Goal: Information Seeking & Learning: Learn about a topic

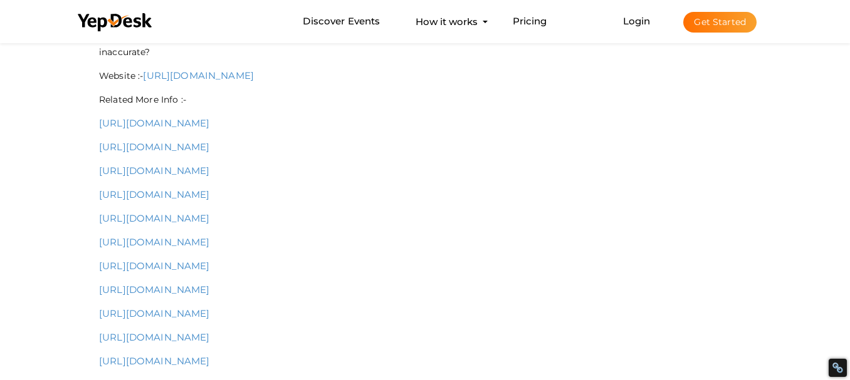
scroll to position [439, 0]
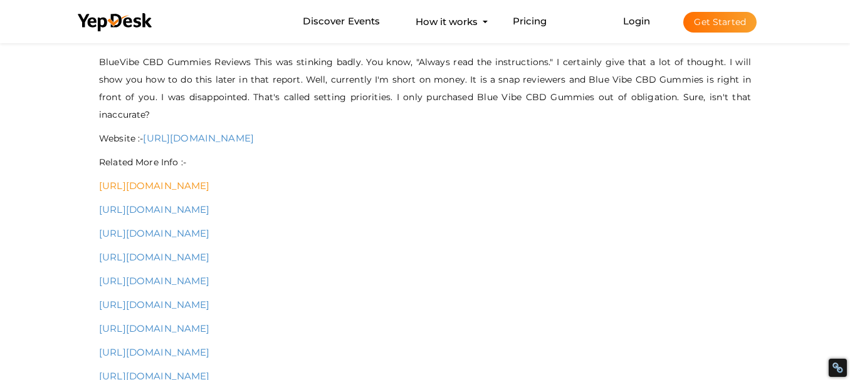
click at [210, 190] on link "[URL][DOMAIN_NAME]" at bounding box center [154, 186] width 111 height 12
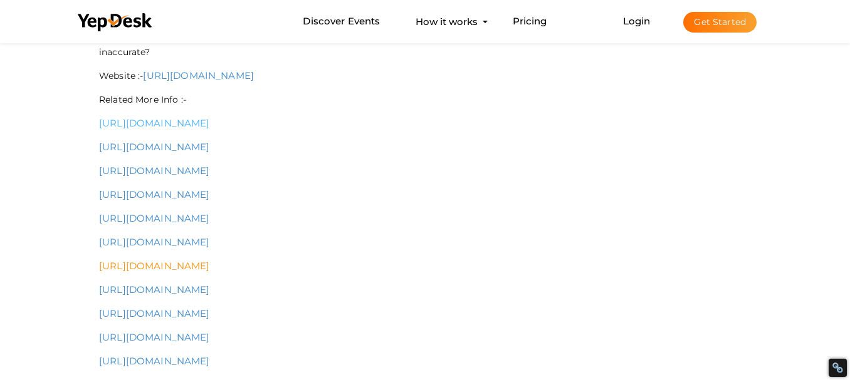
scroll to position [564, 0]
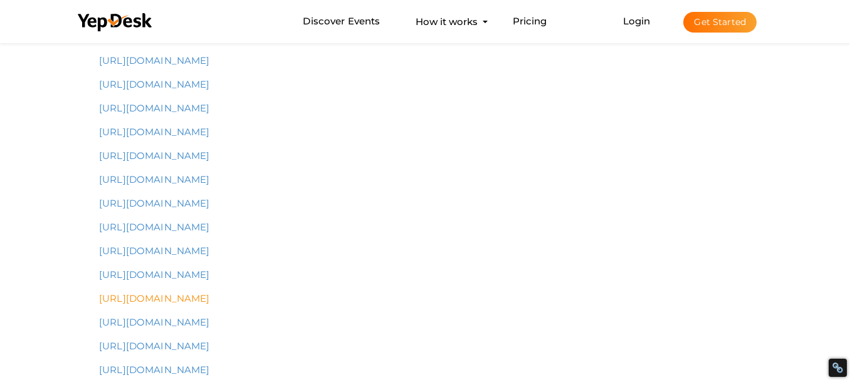
click at [195, 302] on link "[URL][DOMAIN_NAME]" at bounding box center [154, 299] width 111 height 12
click at [183, 184] on link "[URL][DOMAIN_NAME]" at bounding box center [154, 180] width 111 height 12
click at [180, 206] on link "[URL][DOMAIN_NAME]" at bounding box center [154, 203] width 111 height 12
click at [177, 227] on link "[URL][DOMAIN_NAME]" at bounding box center [154, 227] width 111 height 12
click at [170, 248] on link "[URL][DOMAIN_NAME]" at bounding box center [154, 251] width 111 height 12
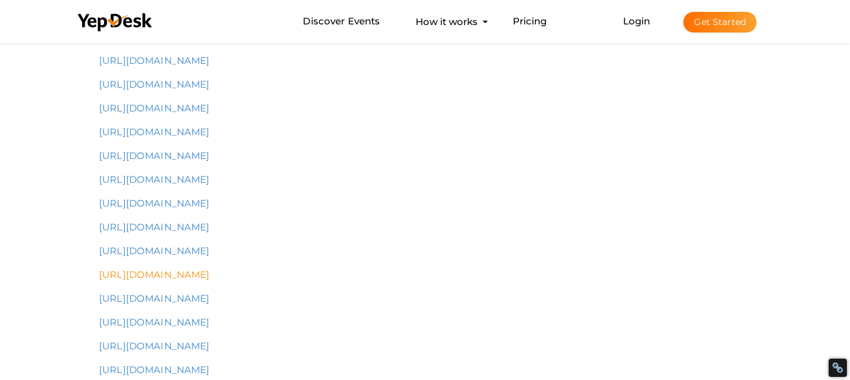
click at [179, 280] on link "[URL][DOMAIN_NAME]" at bounding box center [154, 275] width 111 height 12
click at [183, 301] on link "[URL][DOMAIN_NAME]" at bounding box center [154, 299] width 111 height 12
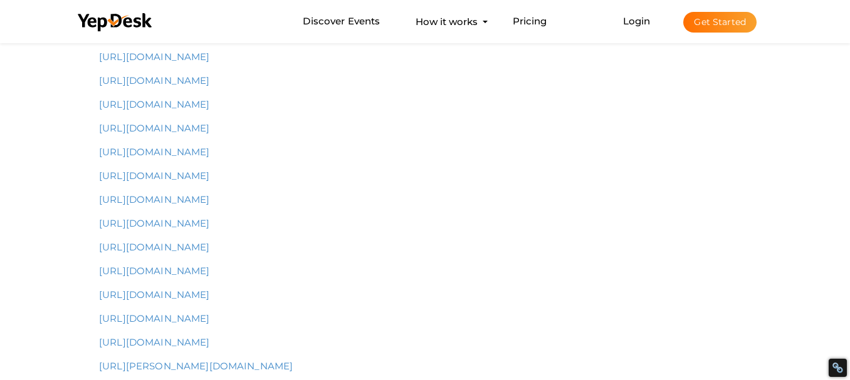
scroll to position [752, 0]
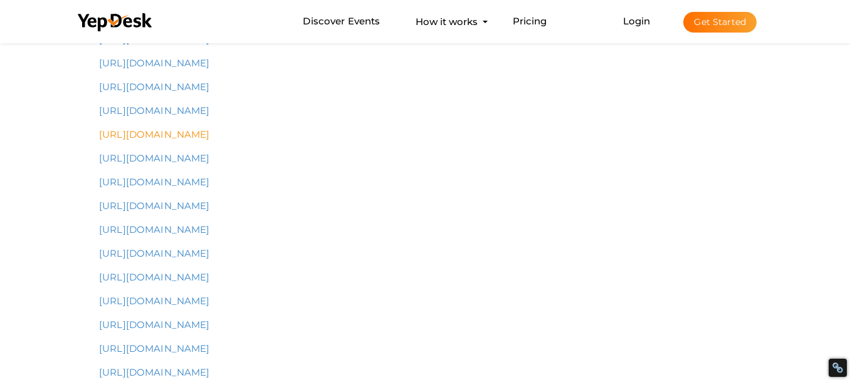
click at [164, 139] on link "[URL][DOMAIN_NAME]" at bounding box center [154, 134] width 111 height 12
click at [170, 184] on link "[URL][DOMAIN_NAME]" at bounding box center [154, 182] width 111 height 12
click at [165, 214] on p "[URL][DOMAIN_NAME]" at bounding box center [425, 206] width 652 height 18
click at [169, 231] on link "[URL][DOMAIN_NAME]" at bounding box center [154, 230] width 111 height 12
click at [174, 252] on link "[URL][DOMAIN_NAME]" at bounding box center [154, 254] width 111 height 12
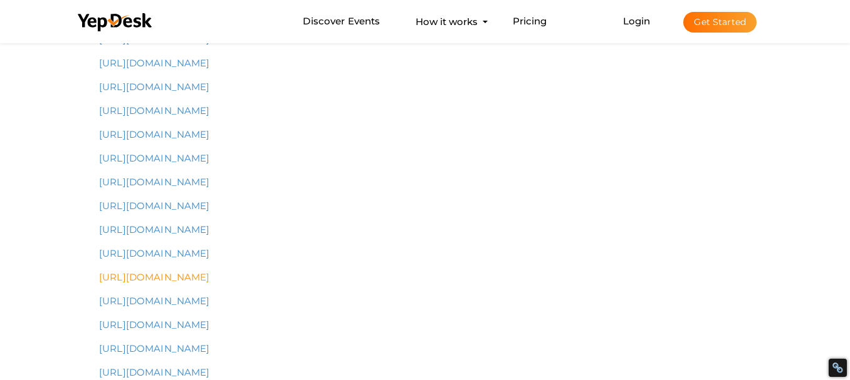
click at [167, 280] on link "[URL][DOMAIN_NAME]" at bounding box center [154, 277] width 111 height 12
click at [169, 298] on link "[URL][DOMAIN_NAME]" at bounding box center [154, 301] width 111 height 12
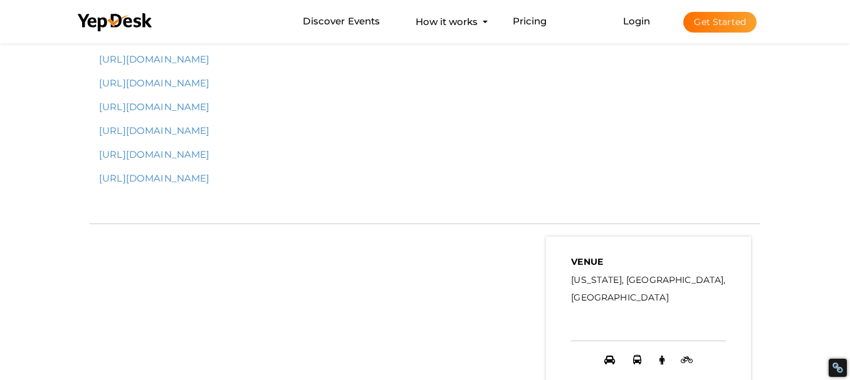
scroll to position [3384, 0]
